Goal: Find specific page/section: Find specific page/section

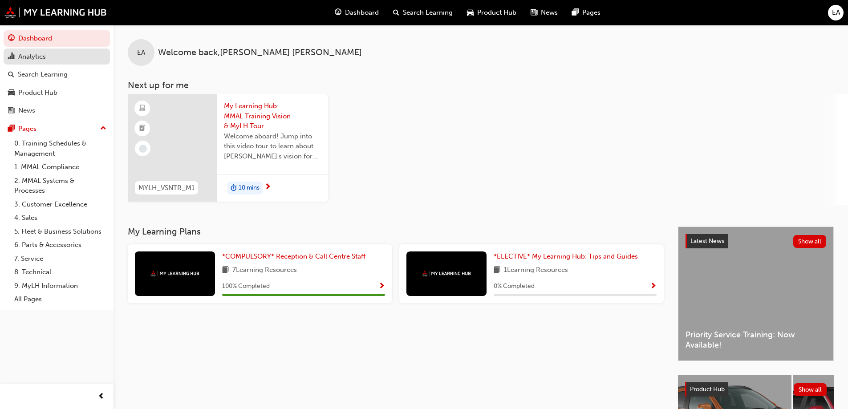
click at [41, 54] on div "Analytics" at bounding box center [32, 57] width 28 height 10
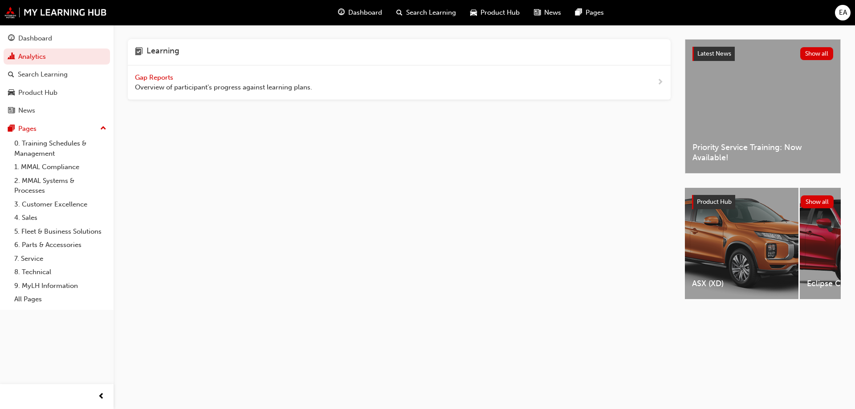
click at [167, 77] on span "Gap Reports" at bounding box center [155, 77] width 40 height 8
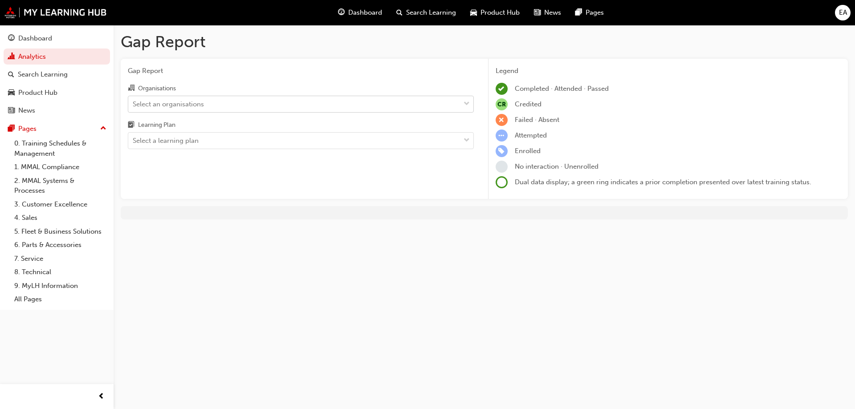
click at [180, 107] on div "Select an organisations" at bounding box center [168, 104] width 71 height 10
click at [134, 107] on input "Organisations Select an organisations" at bounding box center [133, 104] width 1 height 8
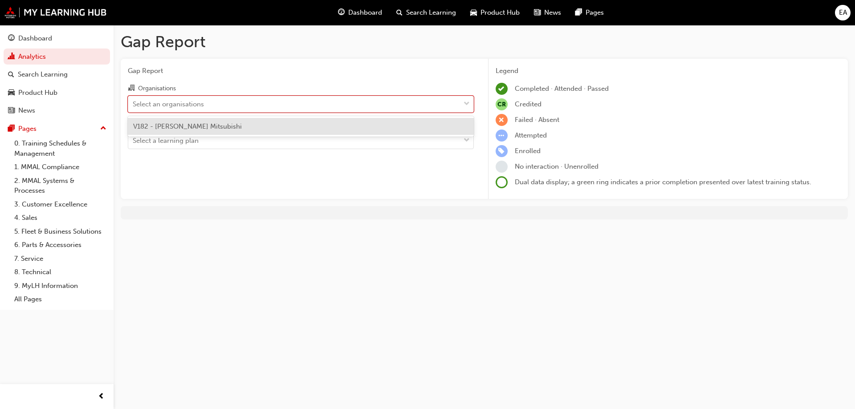
click at [178, 130] on span "V182 - [PERSON_NAME] Mitsubishi" at bounding box center [187, 126] width 109 height 8
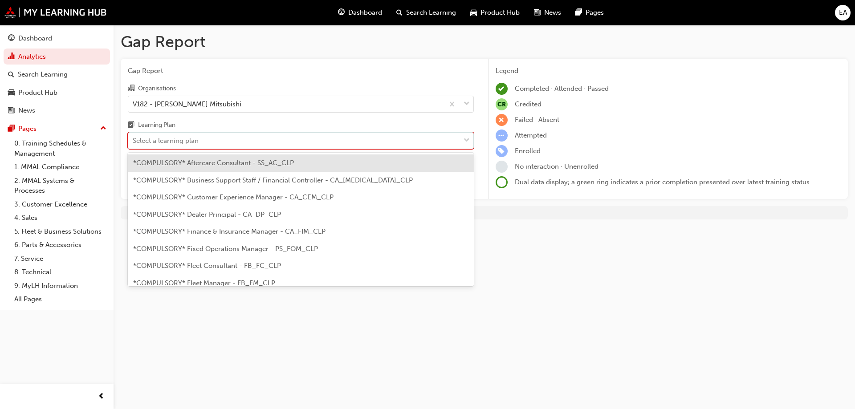
click at [171, 138] on div "Select a learning plan" at bounding box center [166, 141] width 66 height 10
click at [134, 138] on input "Learning Plan option *COMPULSORY* Aftercare Consultant - SS_AC_CLP focused, 1 o…" at bounding box center [133, 141] width 1 height 8
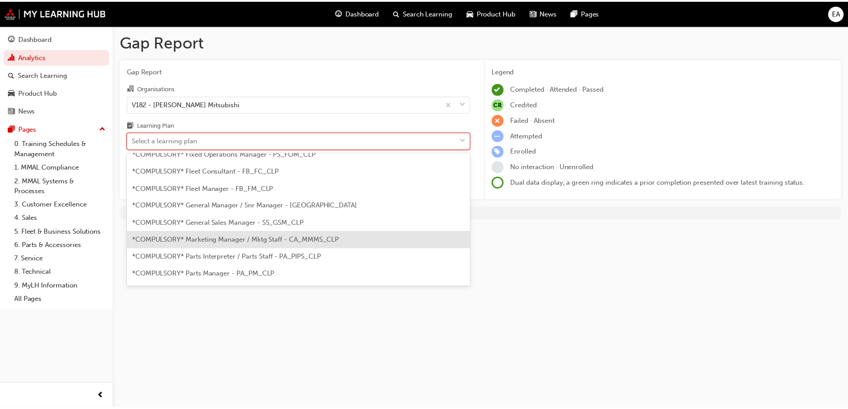
scroll to position [143, 0]
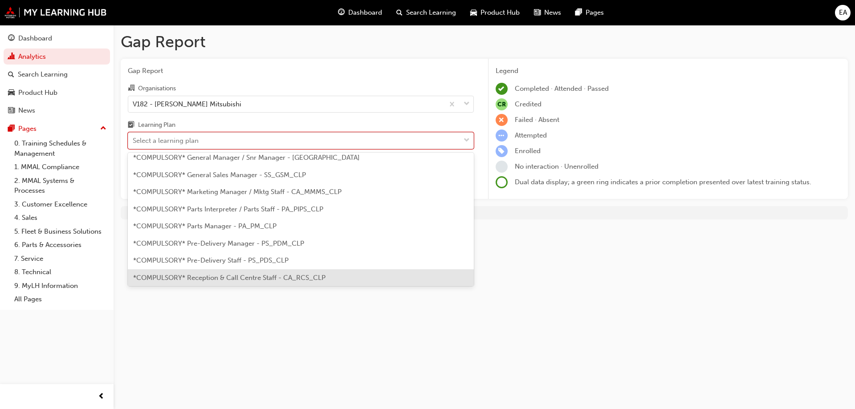
click at [257, 275] on span "*COMPULSORY* Reception & Call Centre Staff - CA_RCS_CLP" at bounding box center [229, 278] width 192 height 8
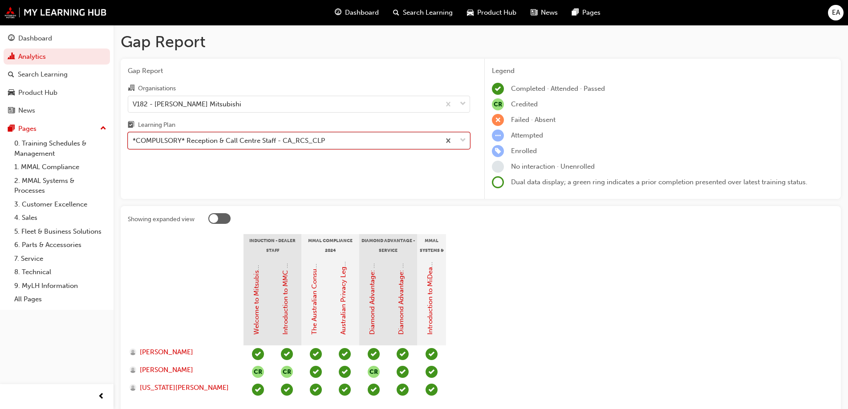
click at [272, 144] on div "*COMPULSORY* Reception & Call Centre Staff - CA_RCS_CLP" at bounding box center [229, 141] width 192 height 10
click at [134, 144] on input "Learning Plan option *COMPULSORY* Reception & Call Centre Staff - CA_RCS_CLP, s…" at bounding box center [133, 141] width 1 height 8
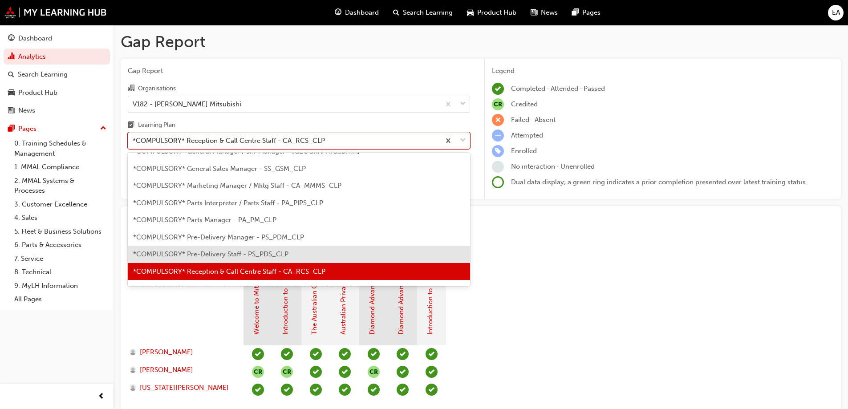
scroll to position [196, 0]
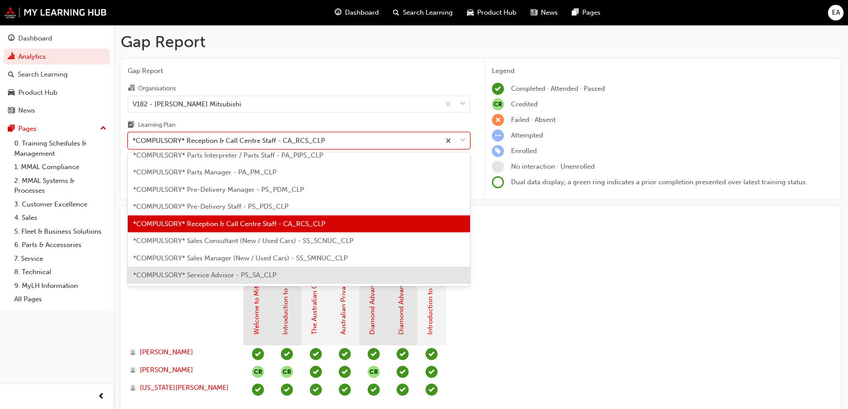
click at [256, 276] on span "*COMPULSORY* Service Advisor - PS_SA_CLP" at bounding box center [204, 275] width 143 height 8
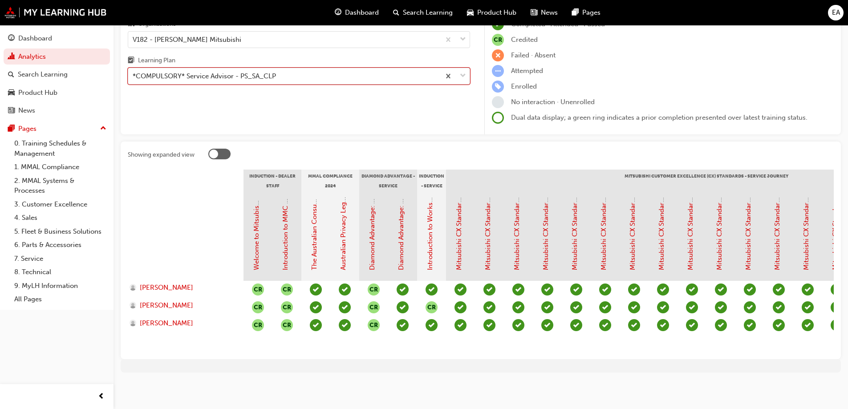
click at [308, 73] on div "*COMPULSORY* Service Advisor - PS_SA_CLP" at bounding box center [284, 77] width 312 height 16
click at [134, 73] on input "Learning Plan option *COMPULSORY* Service Advisor - PS_SA_CLP, selected. 0 resu…" at bounding box center [133, 76] width 1 height 8
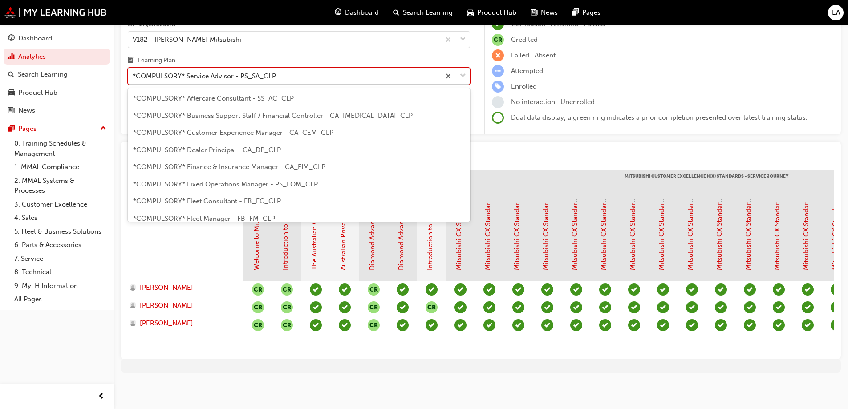
scroll to position [200, 0]
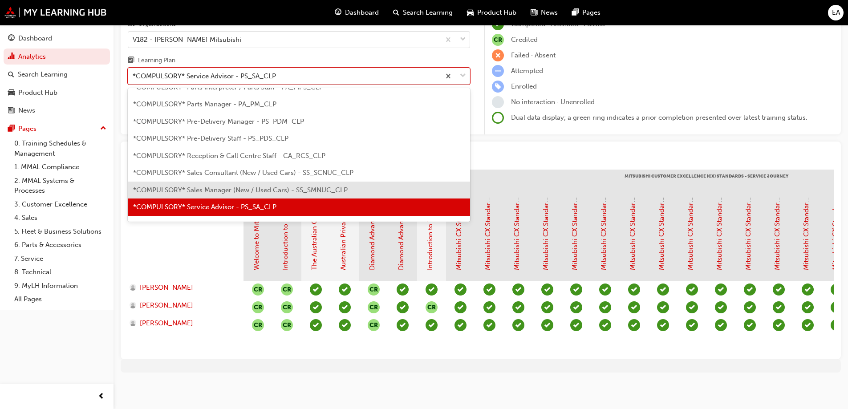
click at [288, 186] on span "*COMPULSORY* Sales Manager (New / Used Cars) - SS_SMNUC_CLP" at bounding box center [240, 190] width 215 height 8
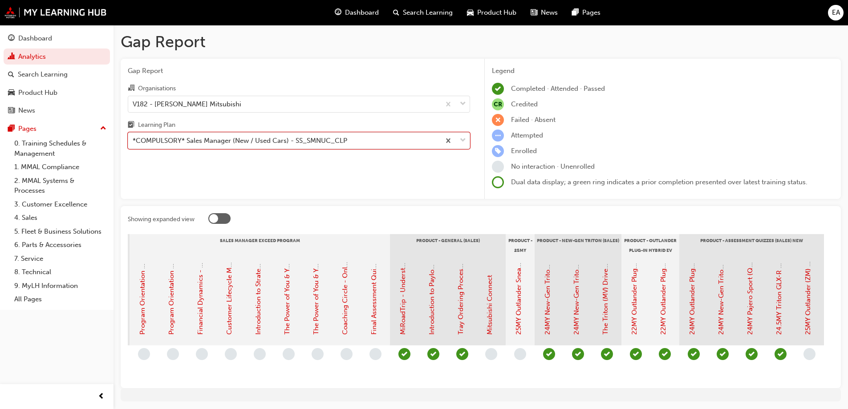
scroll to position [0, 1262]
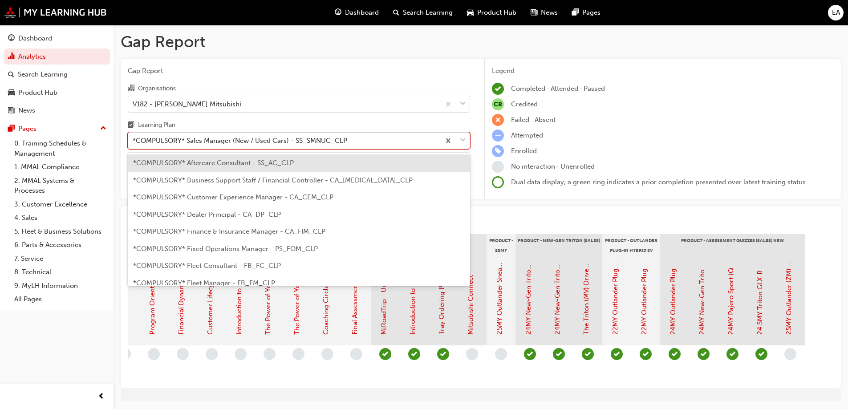
click at [382, 139] on div "*COMPULSORY* Sales Manager (New / Used Cars) - SS_SMNUC_CLP" at bounding box center [284, 141] width 312 height 16
click at [134, 139] on input "Learning Plan option *COMPULSORY* Sales Manager (New / Used Cars) - SS_SMNUC_CL…" at bounding box center [133, 141] width 1 height 8
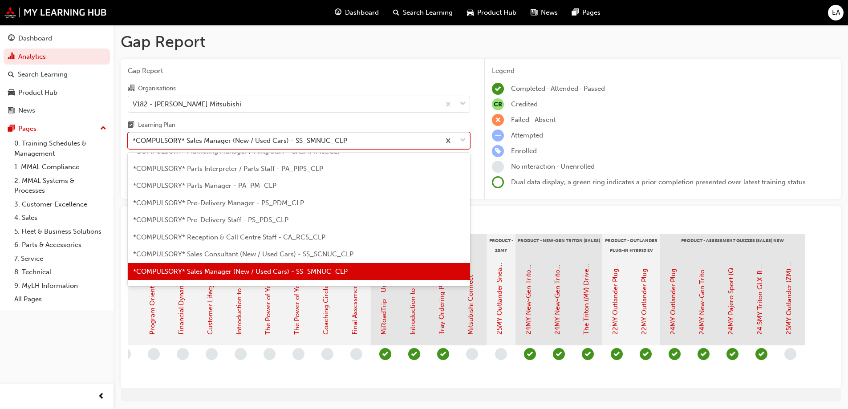
scroll to position [231, 0]
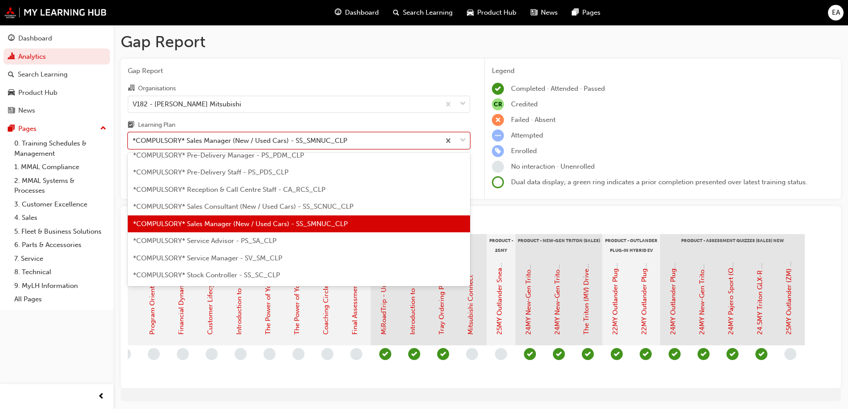
click at [302, 206] on span "*COMPULSORY* Sales Consultant (New / Used Cars) - SS_SCNUC_CLP" at bounding box center [243, 207] width 220 height 8
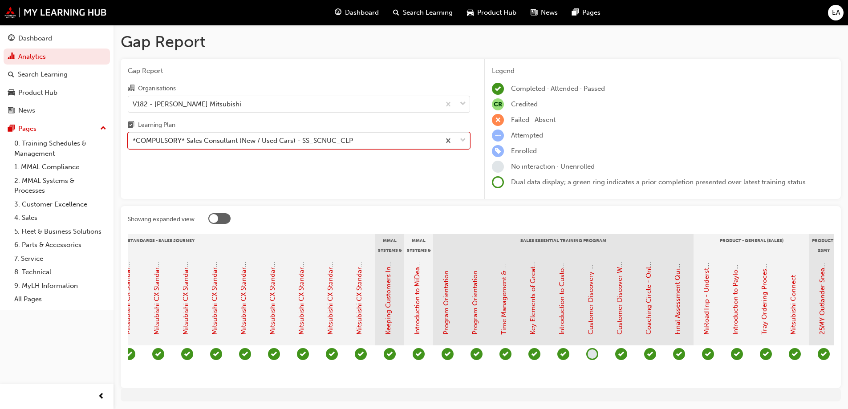
scroll to position [0, 515]
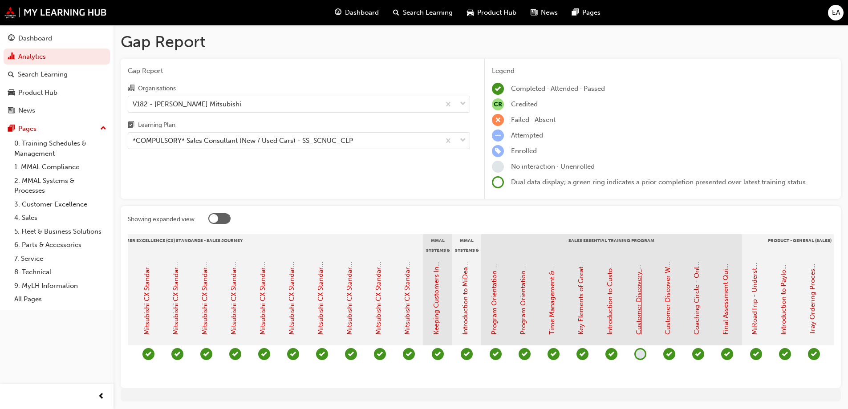
click at [642, 322] on link "Customer Discovery Workshop - Face to Face Instructor Led Training (Sales Consu…" at bounding box center [639, 170] width 8 height 329
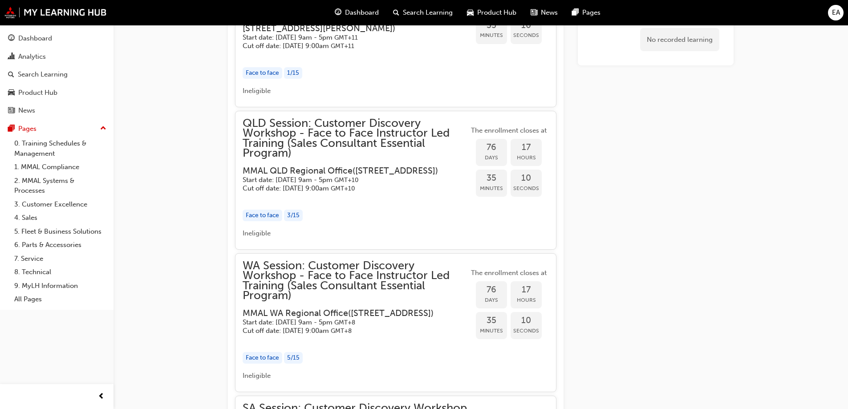
scroll to position [652, 0]
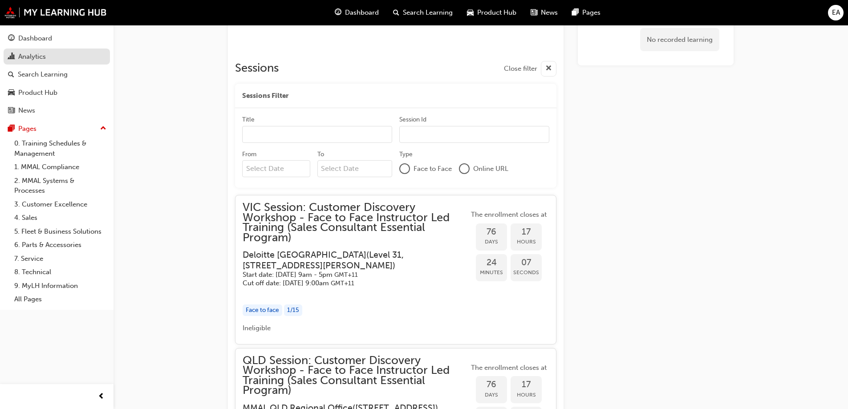
click at [42, 58] on div "Analytics" at bounding box center [32, 57] width 28 height 10
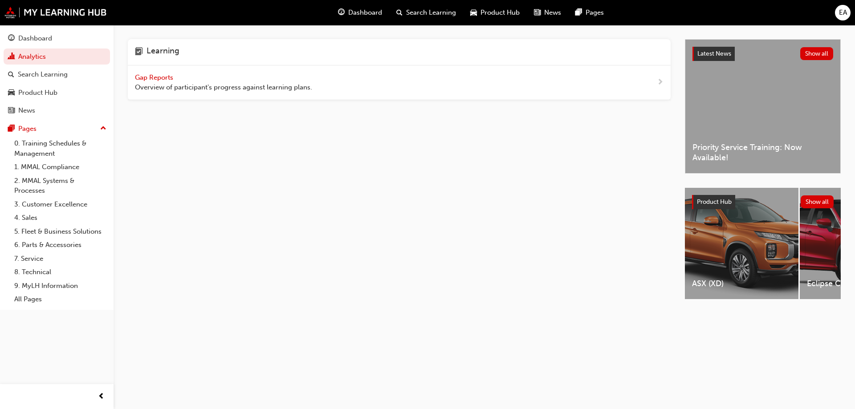
click at [160, 79] on span "Gap Reports" at bounding box center [155, 77] width 40 height 8
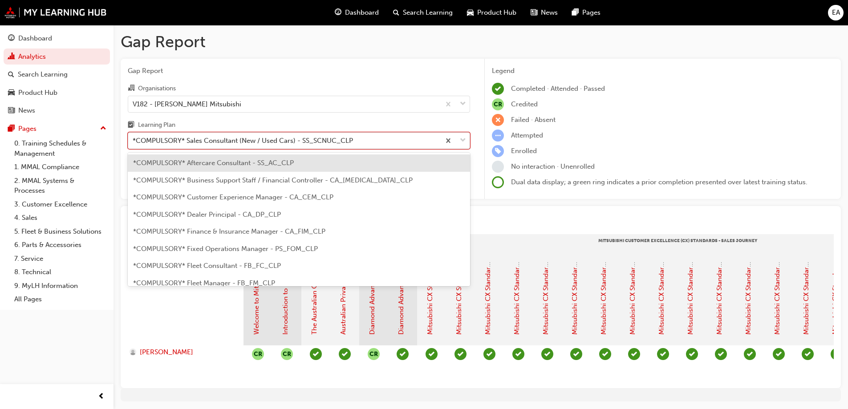
drag, startPoint x: 260, startPoint y: 137, endPoint x: 336, endPoint y: 159, distance: 79.9
click at [258, 137] on div "*COMPULSORY* Sales Consultant (New / Used Cars) - SS_SCNUC_CLP" at bounding box center [243, 141] width 220 height 10
click at [134, 137] on input "Learning Plan option *COMPULSORY* Aftercare Consultant - SS_AC_CLP focused, 1 o…" at bounding box center [133, 141] width 1 height 8
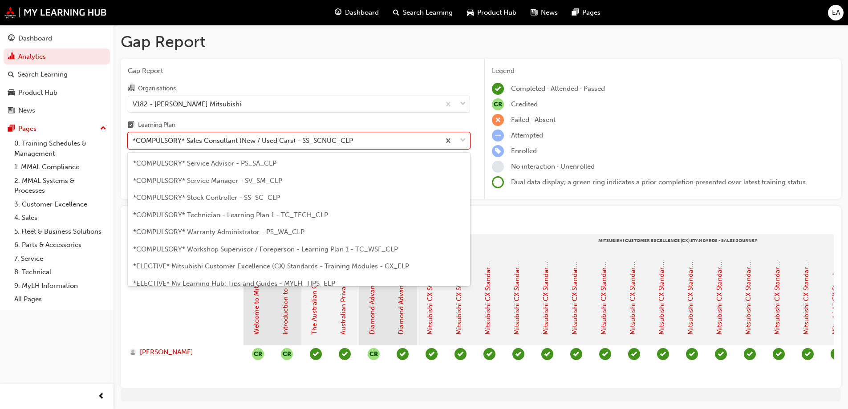
scroll to position [356, 0]
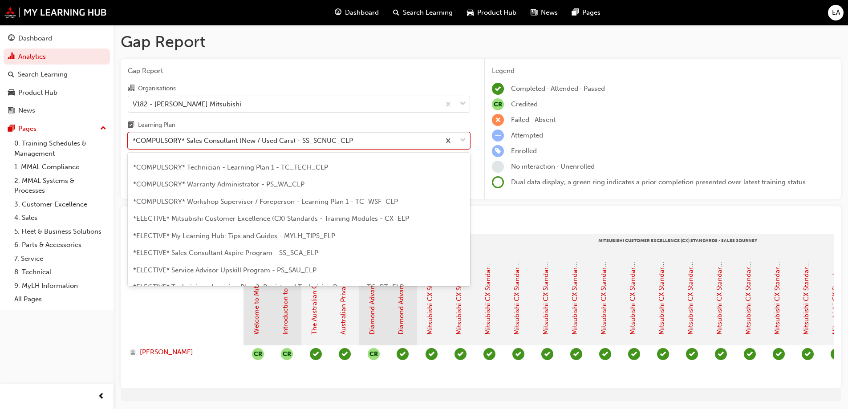
click at [270, 186] on span "*COMPULSORY* Warranty Administrator - PS_WA_CLP" at bounding box center [218, 184] width 171 height 8
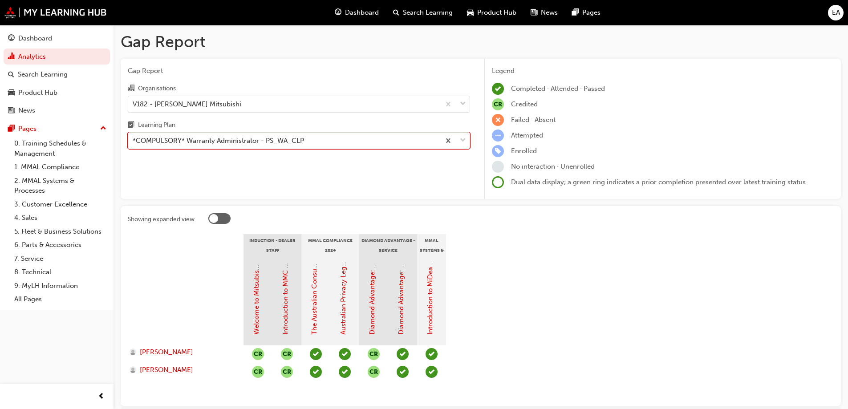
click at [322, 135] on div "*COMPULSORY* Warranty Administrator - PS_WA_CLP" at bounding box center [284, 141] width 312 height 16
click at [134, 137] on input "Learning Plan option *COMPULSORY* Warranty Administrator - PS_WA_CLP, selected.…" at bounding box center [133, 141] width 1 height 8
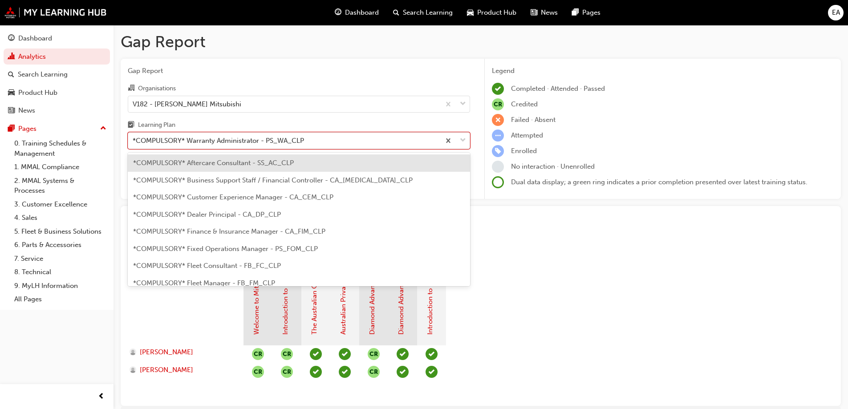
scroll to position [269, 0]
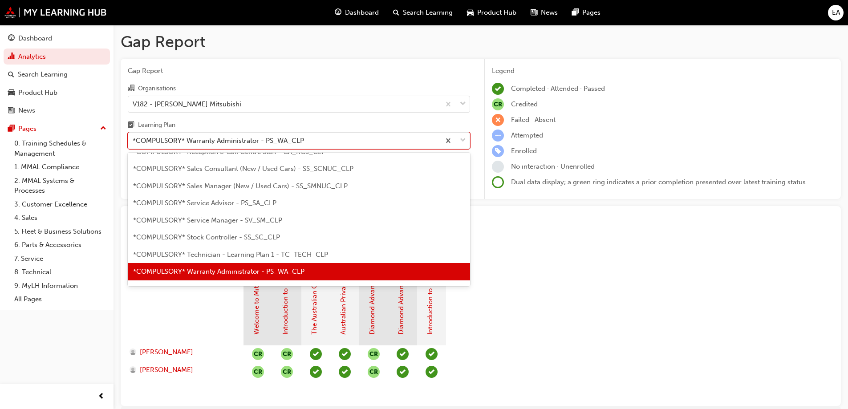
click at [261, 253] on span "*COMPULSORY* Technician - Learning Plan 1 - TC_TECH_CLP" at bounding box center [230, 255] width 195 height 8
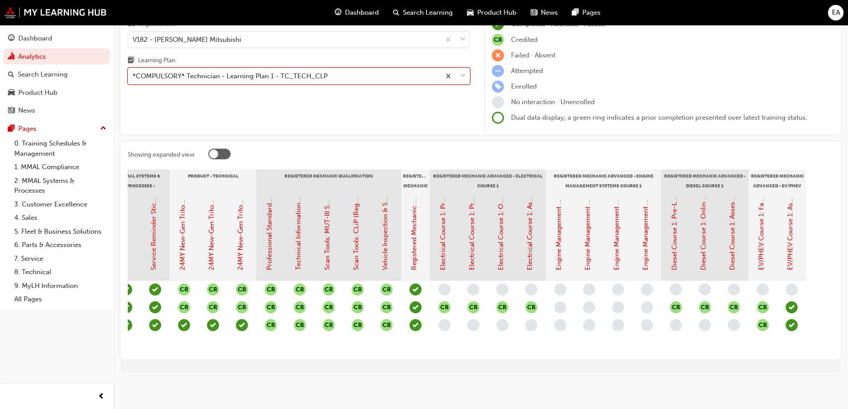
scroll to position [0, 307]
